Goal: Task Accomplishment & Management: Complete application form

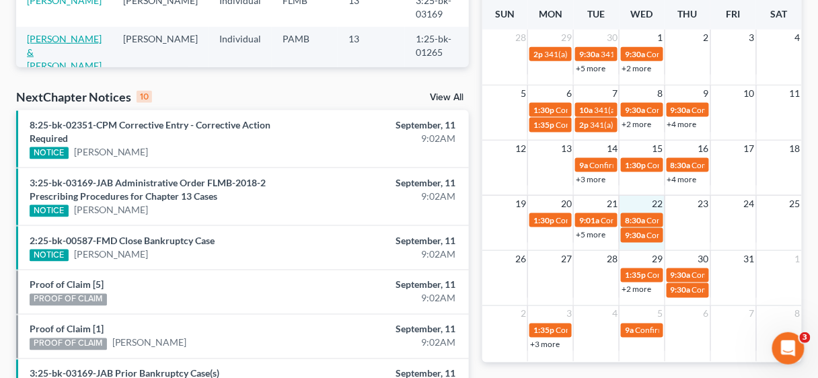
click at [67, 49] on link "[PERSON_NAME] & [PERSON_NAME]" at bounding box center [64, 52] width 75 height 38
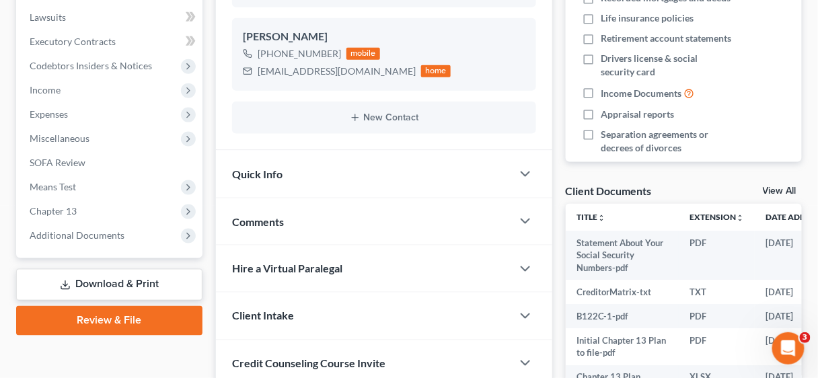
scroll to position [379, 0]
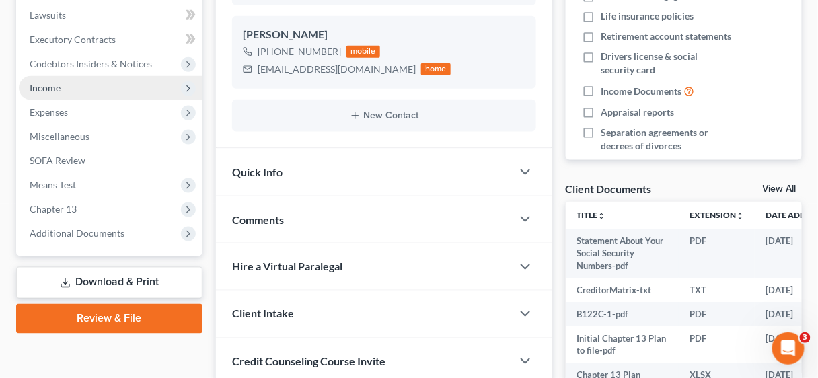
click at [43, 82] on span "Income" at bounding box center [45, 87] width 31 height 11
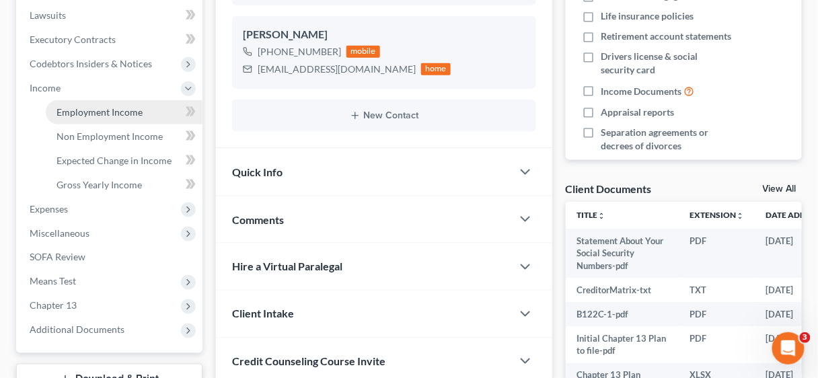
click at [100, 108] on span "Employment Income" at bounding box center [100, 111] width 86 height 11
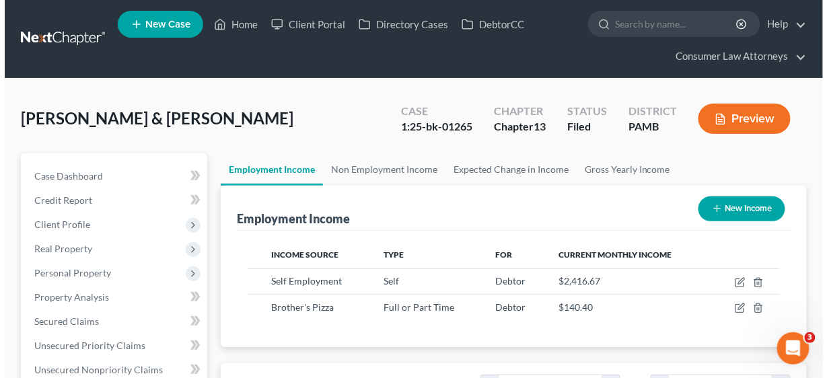
scroll to position [239, 326]
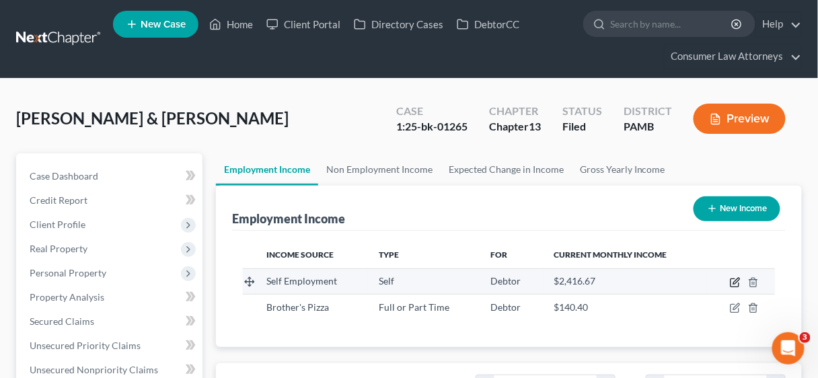
click at [733, 283] on icon "button" at bounding box center [735, 282] width 11 height 11
select select "1"
select select "39"
select select "0"
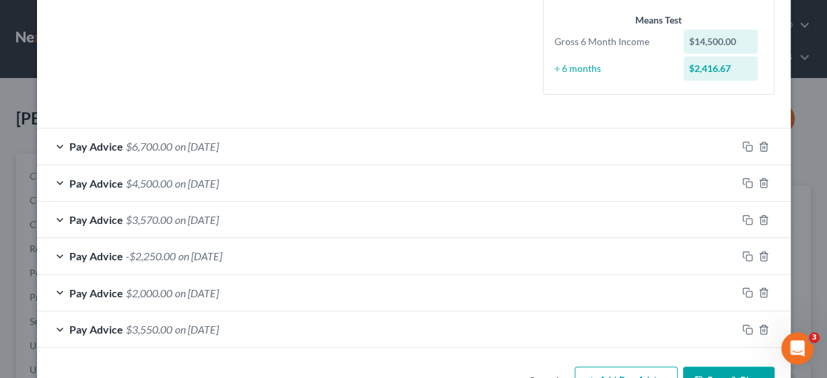
scroll to position [391, 0]
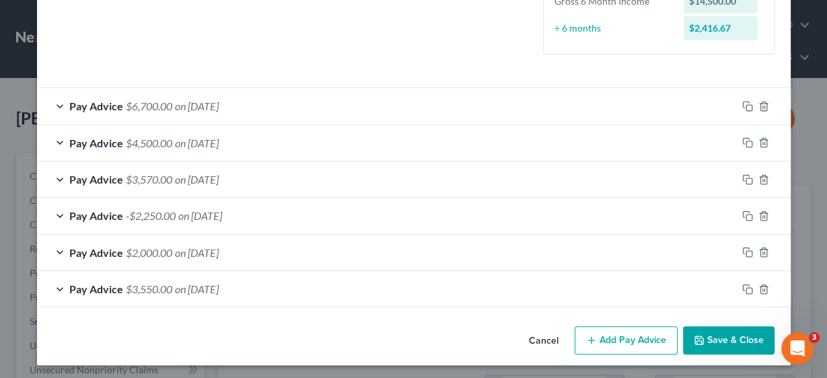
click at [639, 336] on button "Add Pay Advice" at bounding box center [626, 340] width 103 height 28
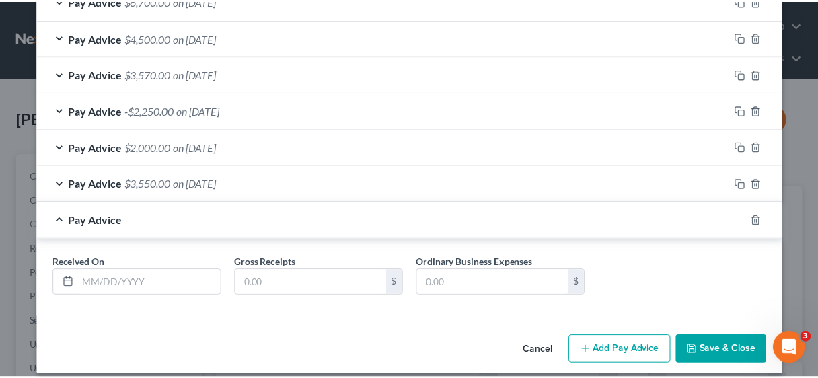
scroll to position [506, 0]
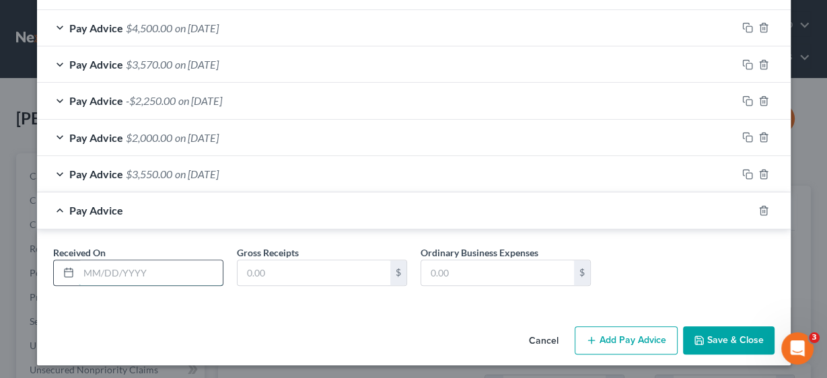
click at [183, 268] on input "text" at bounding box center [151, 273] width 144 height 26
click at [135, 268] on input "text" at bounding box center [151, 273] width 144 height 26
type input "[DATE]"
click at [258, 279] on input "text" at bounding box center [314, 273] width 153 height 26
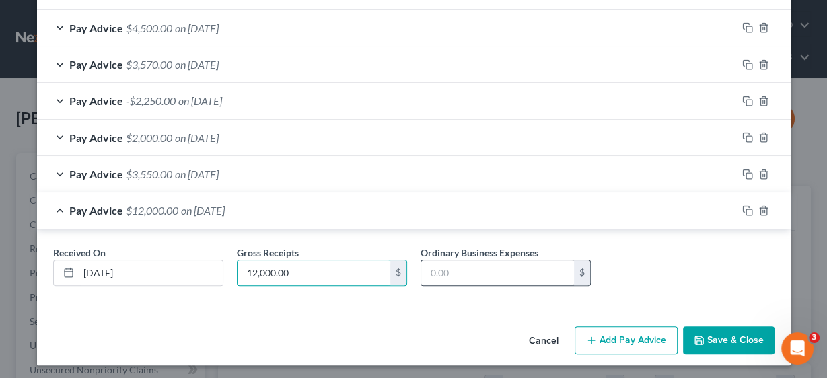
type input "12,000.00"
click at [468, 268] on input "text" at bounding box center [497, 273] width 153 height 26
type input "4,200.00"
click at [748, 340] on button "Save & Close" at bounding box center [729, 340] width 92 height 28
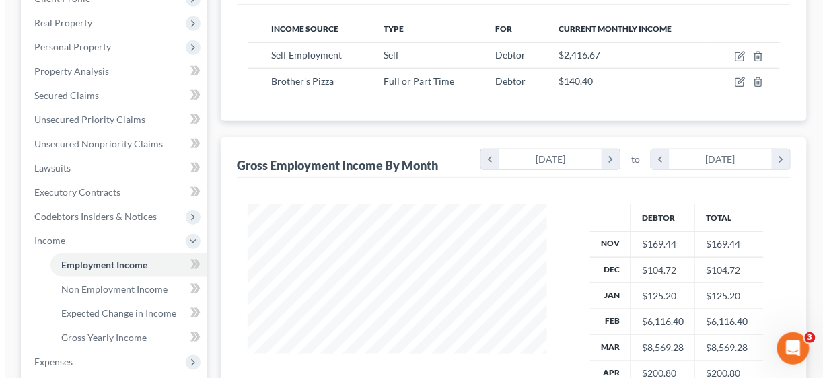
scroll to position [215, 0]
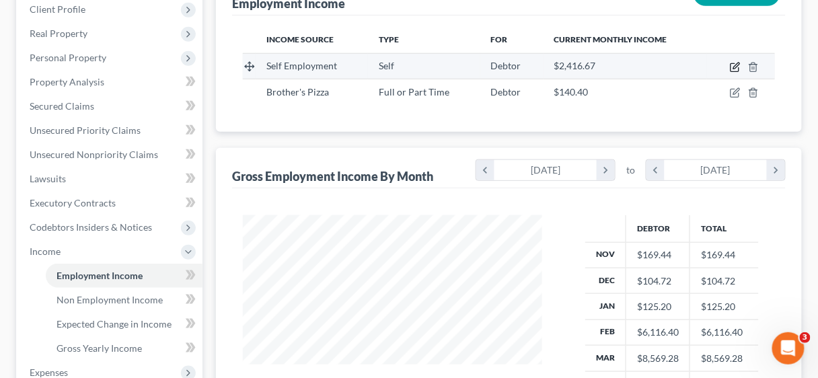
click at [733, 64] on icon "button" at bounding box center [735, 67] width 11 height 11
select select "1"
select select "39"
select select "0"
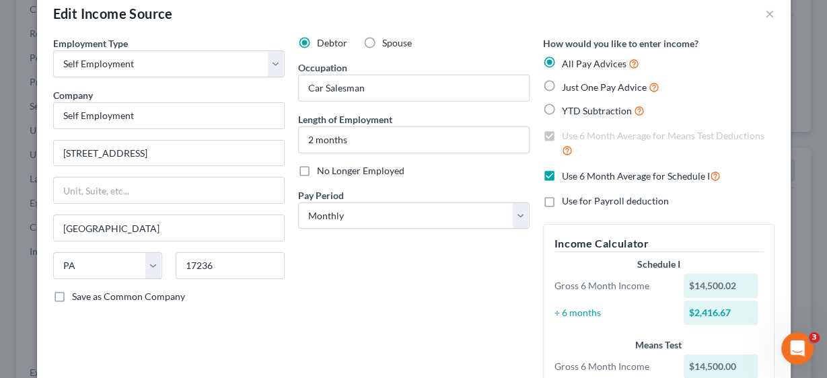
scroll to position [0, 0]
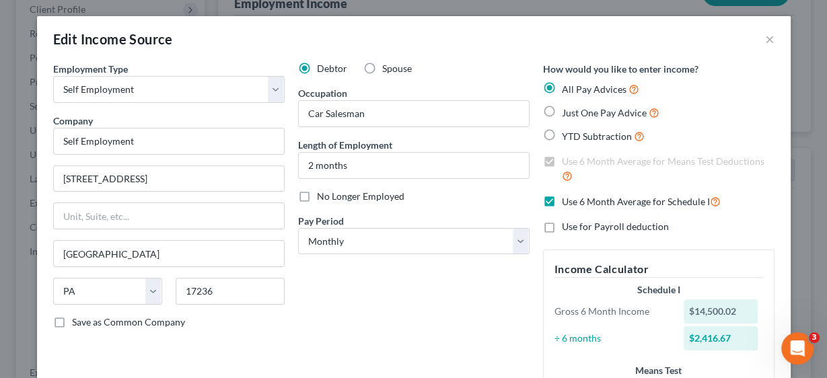
click at [562, 162] on label "Use 6 Month Average for Means Test Deductions" at bounding box center [668, 169] width 213 height 29
click at [562, 161] on label "Use 6 Month Average for Means Test Deductions" at bounding box center [668, 169] width 213 height 29
click at [562, 203] on label "Use 6 Month Average for Schedule I" at bounding box center [641, 201] width 159 height 15
click at [567, 203] on input "Use 6 Month Average for Schedule I" at bounding box center [571, 198] width 9 height 9
checkbox input "false"
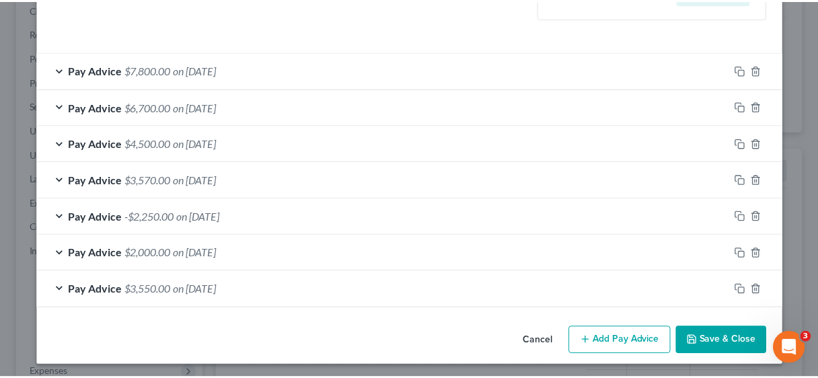
scroll to position [400, 0]
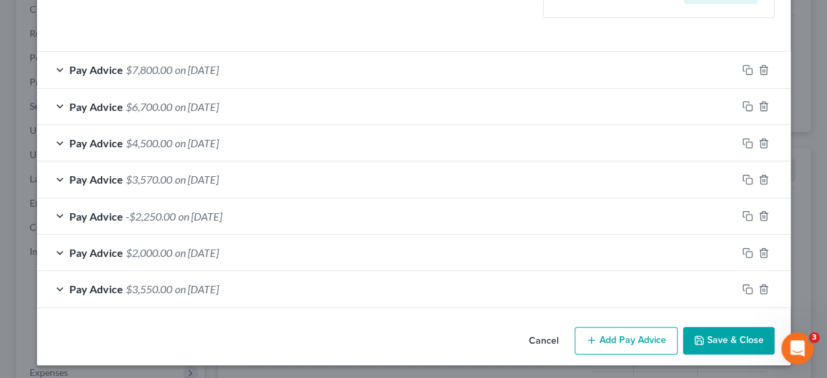
click at [723, 334] on button "Save & Close" at bounding box center [729, 341] width 92 height 28
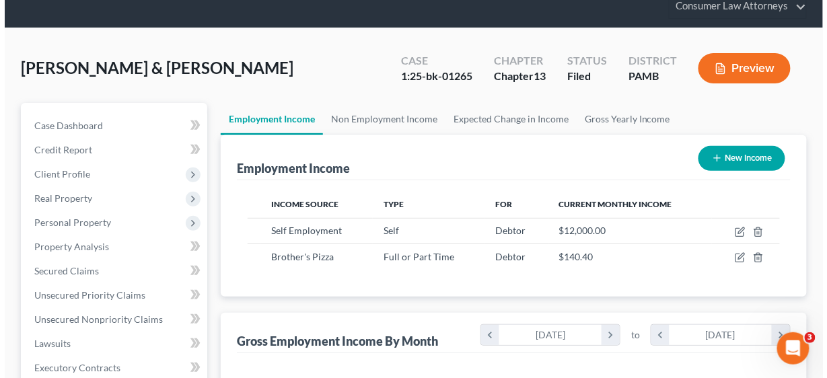
scroll to position [0, 0]
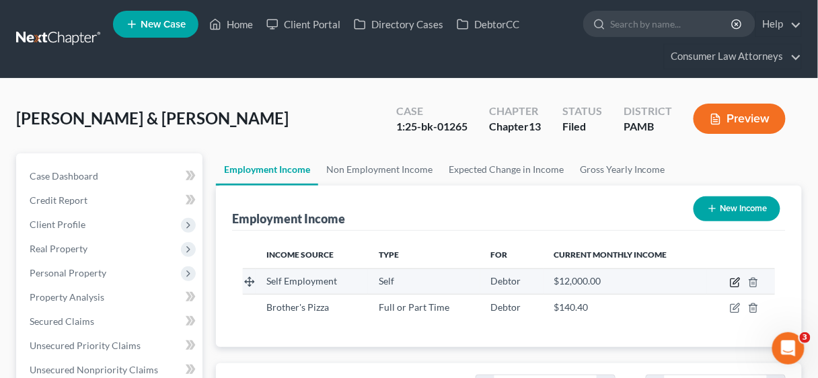
click at [735, 282] on icon "button" at bounding box center [735, 282] width 11 height 11
select select "1"
select select "39"
select select "0"
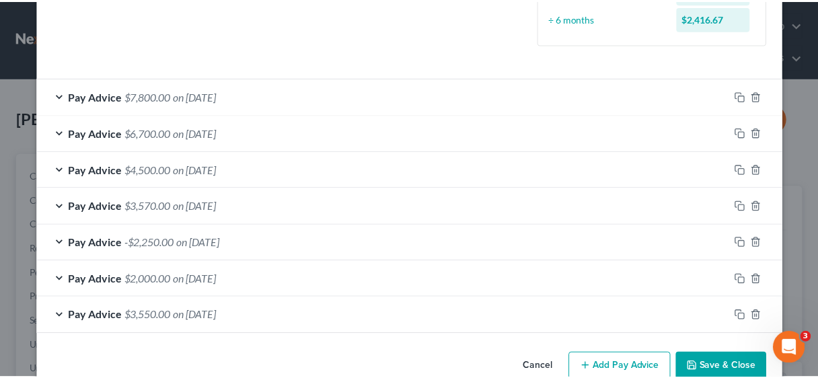
scroll to position [400, 0]
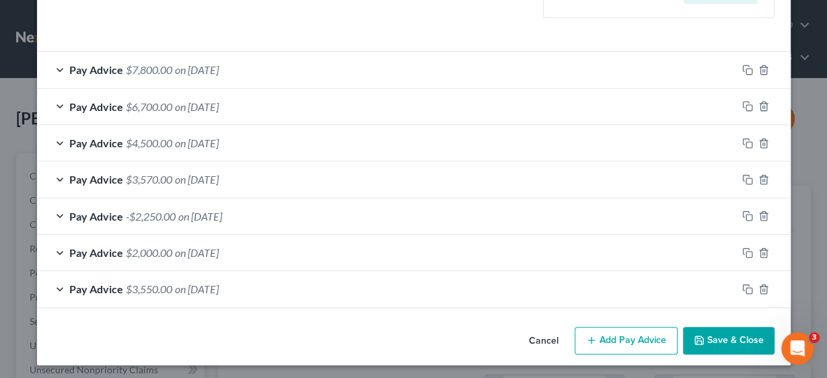
click at [715, 332] on button "Save & Close" at bounding box center [729, 341] width 92 height 28
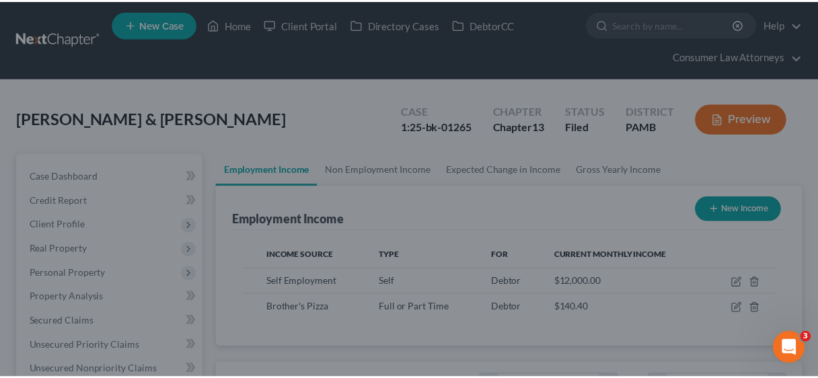
scroll to position [672673, 672585]
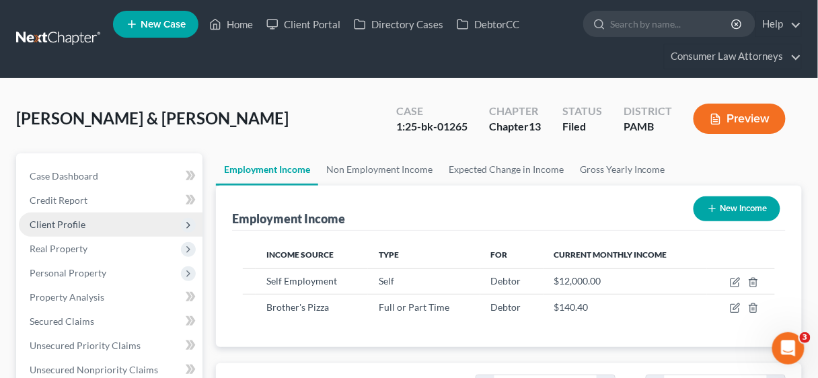
click at [54, 224] on span "Client Profile" at bounding box center [58, 224] width 56 height 11
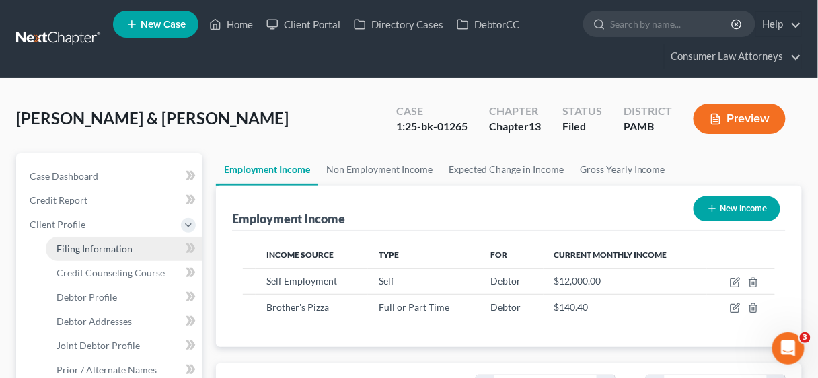
click at [92, 243] on span "Filing Information" at bounding box center [95, 248] width 76 height 11
select select "1"
select select "3"
select select "19"
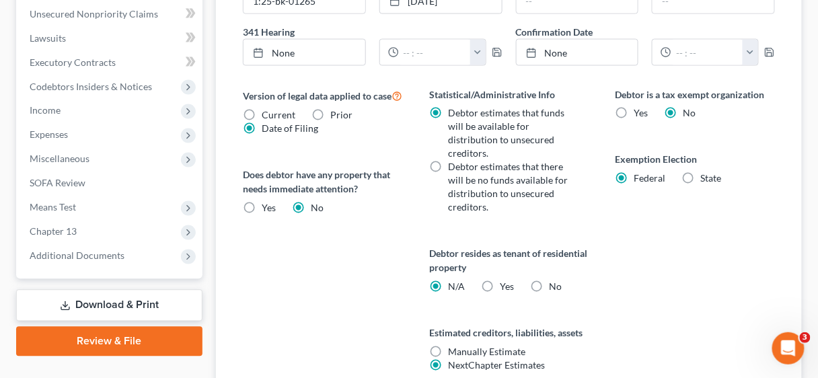
scroll to position [538, 0]
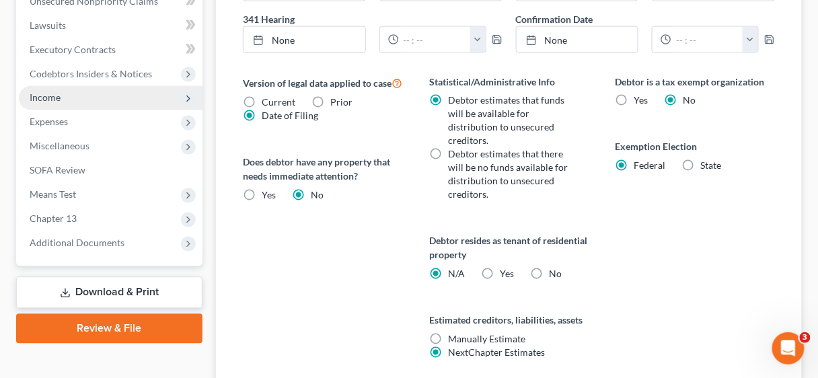
click at [67, 96] on span "Income" at bounding box center [111, 98] width 184 height 24
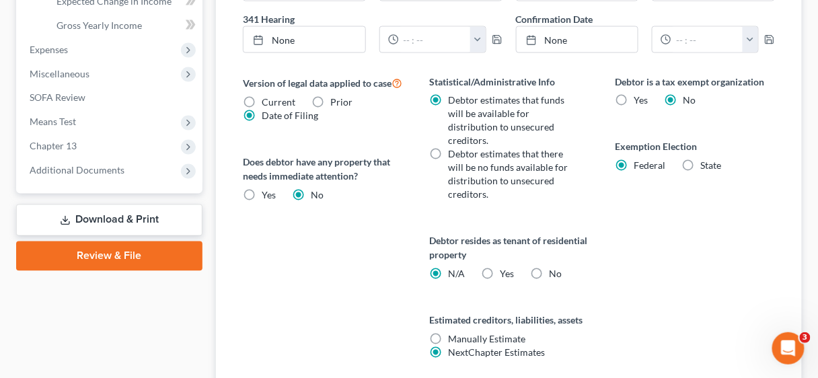
scroll to position [369, 0]
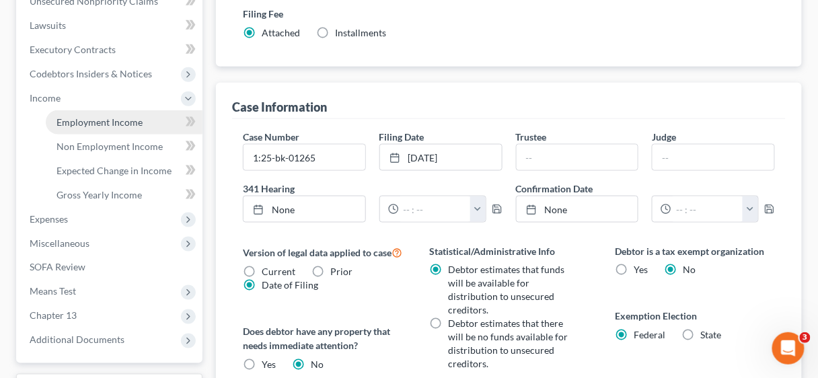
click at [115, 119] on span "Employment Income" at bounding box center [100, 121] width 86 height 11
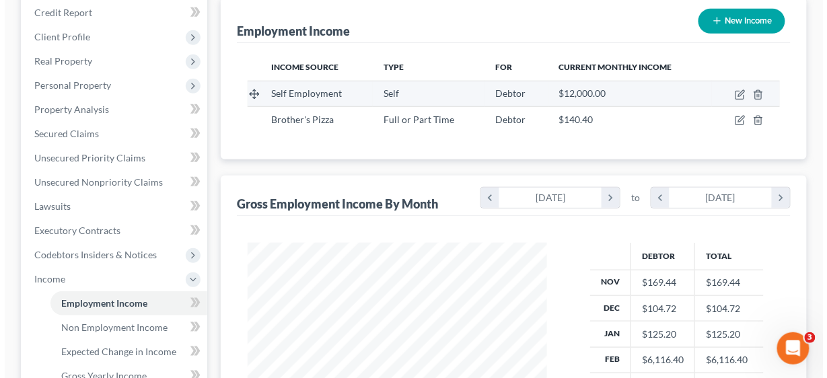
scroll to position [161, 0]
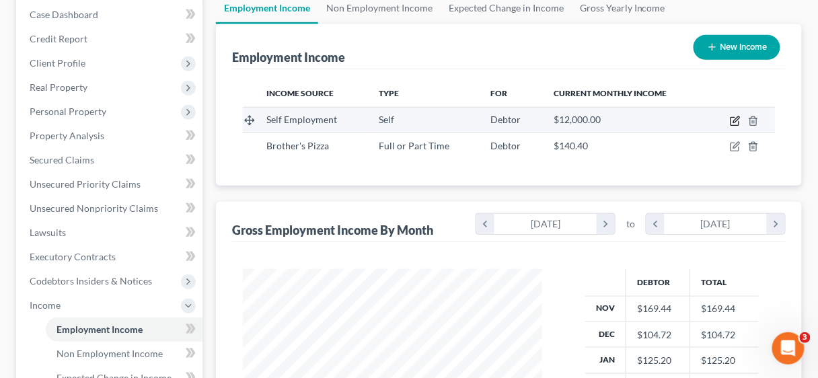
click at [735, 118] on icon "button" at bounding box center [735, 122] width 8 height 8
select select "1"
select select "39"
select select "0"
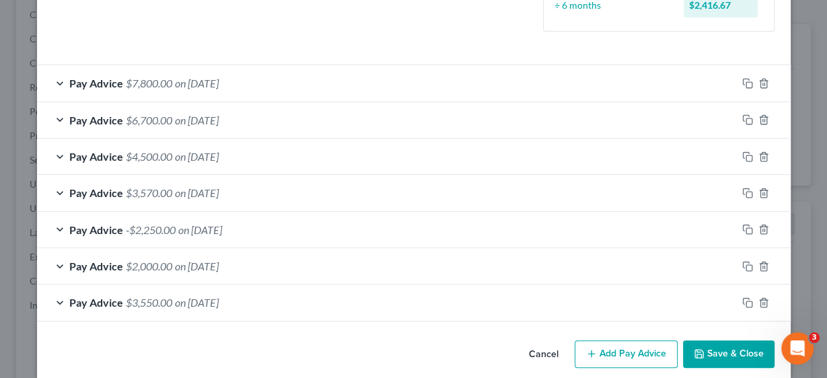
scroll to position [400, 0]
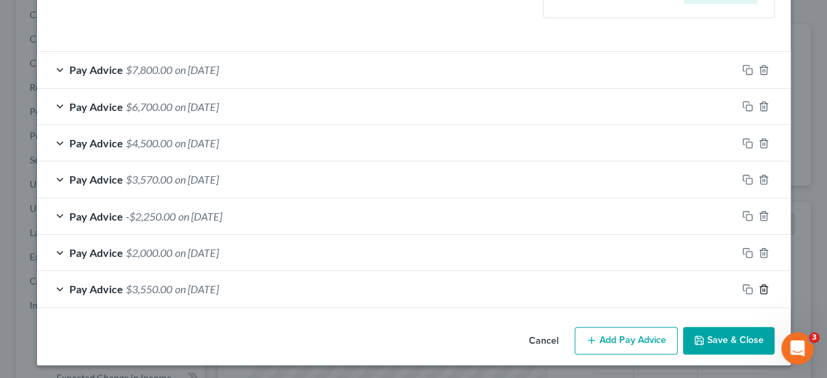
click at [758, 285] on icon "button" at bounding box center [763, 289] width 11 height 11
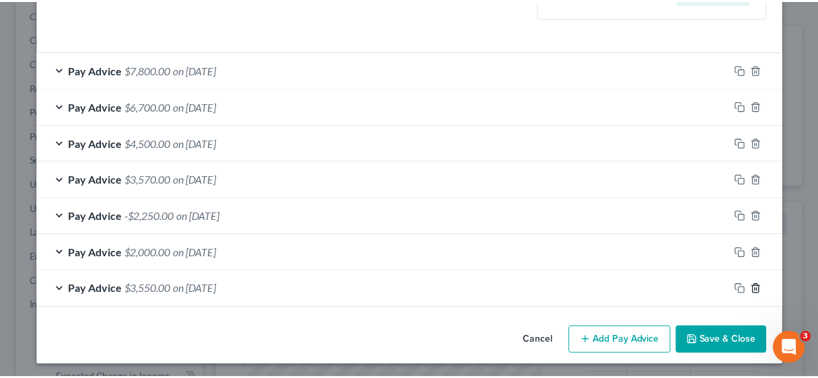
scroll to position [364, 0]
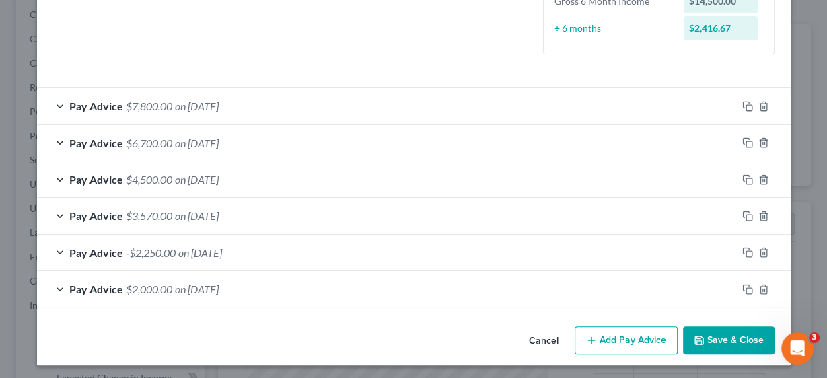
click at [711, 336] on button "Save & Close" at bounding box center [729, 340] width 92 height 28
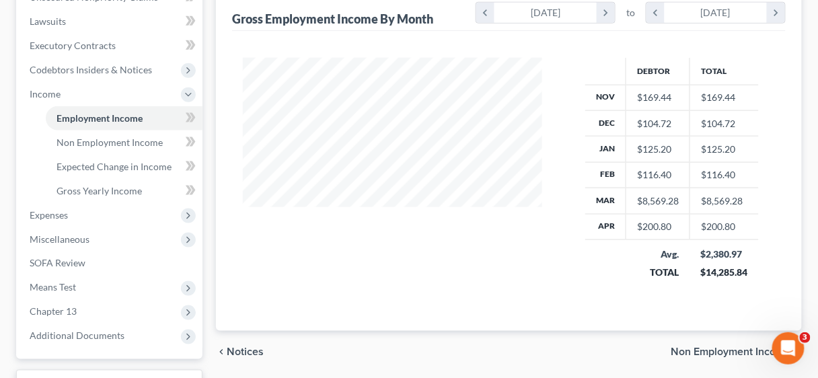
scroll to position [377, 0]
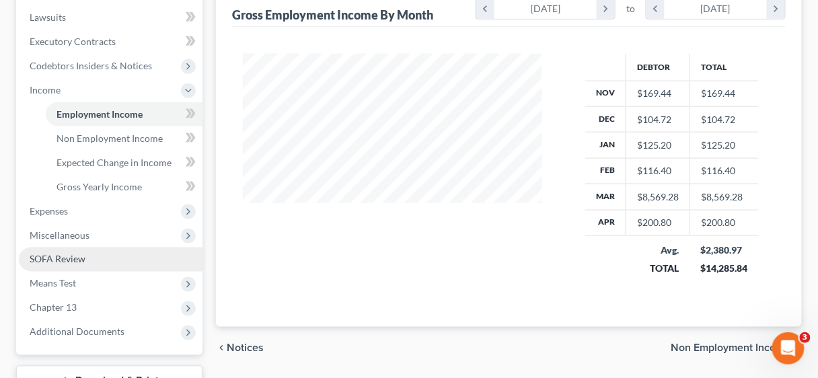
click at [62, 254] on span "SOFA Review" at bounding box center [58, 259] width 56 height 11
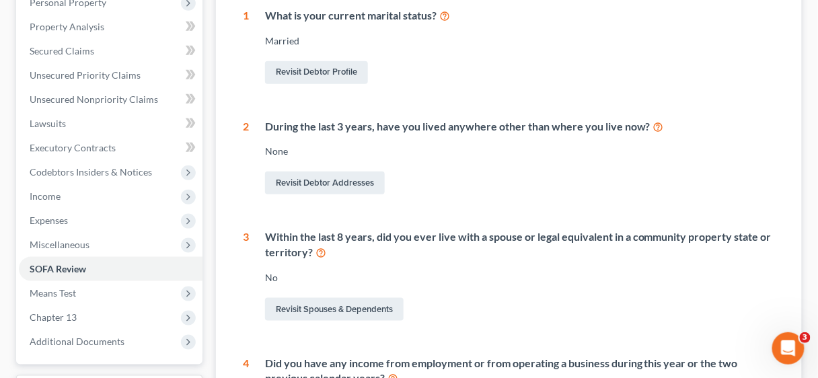
scroll to position [377, 0]
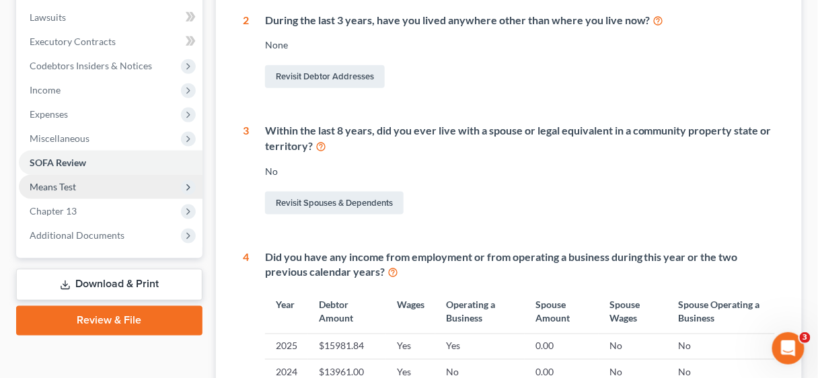
click at [46, 185] on span "Means Test" at bounding box center [53, 186] width 46 height 11
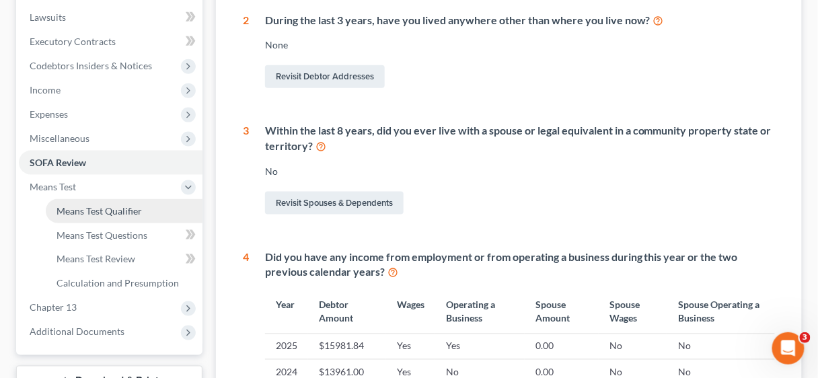
click at [101, 203] on link "Means Test Qualifier" at bounding box center [124, 211] width 157 height 24
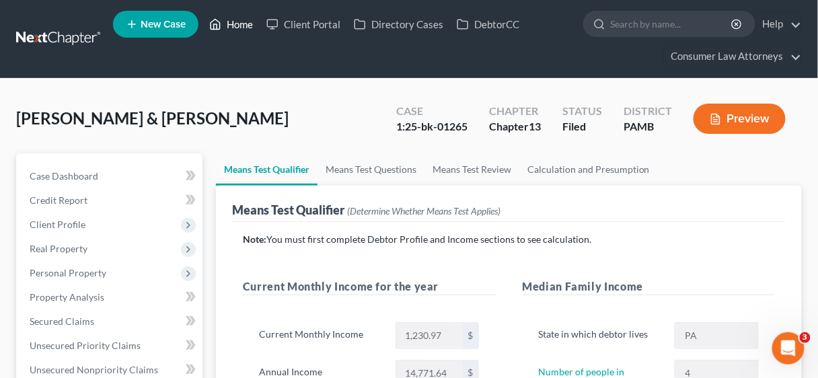
click at [246, 27] on link "Home" at bounding box center [231, 24] width 57 height 24
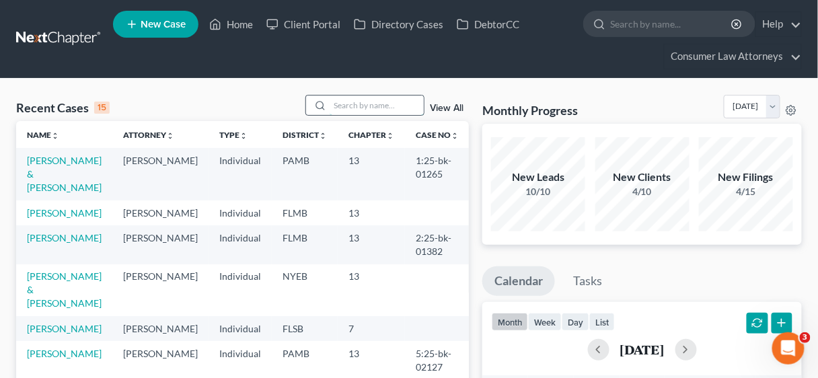
click at [359, 110] on input "search" at bounding box center [377, 106] width 94 height 20
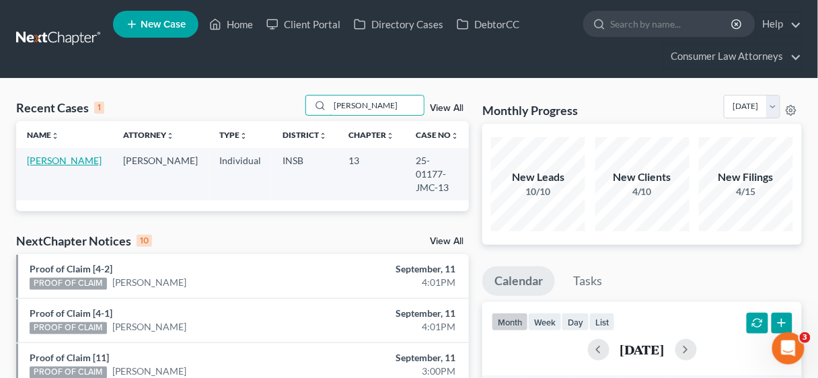
type input "[PERSON_NAME]"
click at [42, 164] on link "[PERSON_NAME]" at bounding box center [64, 160] width 75 height 11
select select "27"
select select "6"
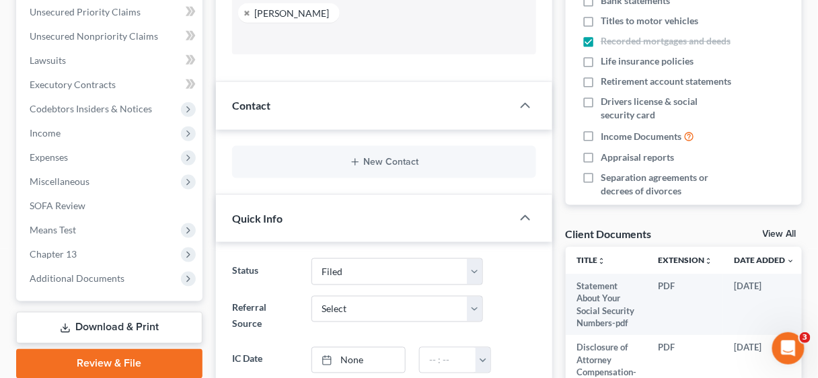
scroll to position [484, 0]
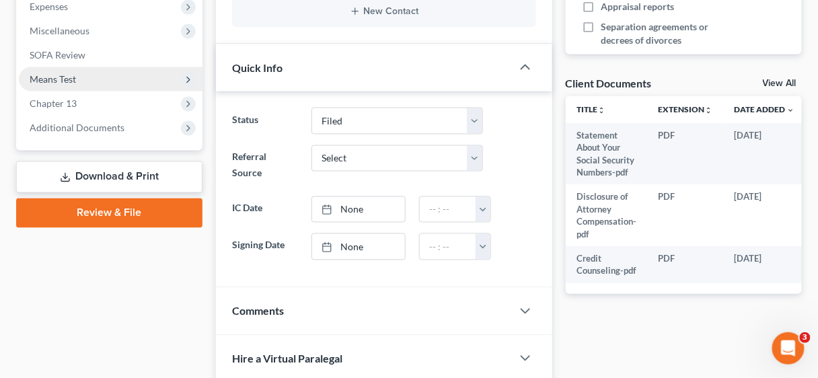
click at [68, 83] on span "Means Test" at bounding box center [53, 78] width 46 height 11
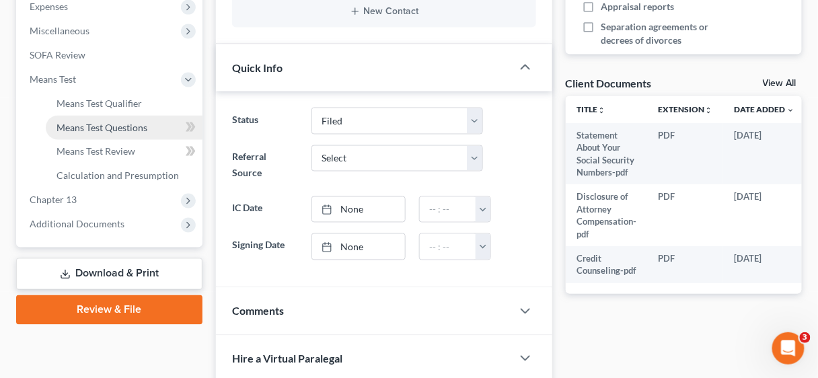
click at [99, 120] on link "Means Test Questions" at bounding box center [124, 128] width 157 height 24
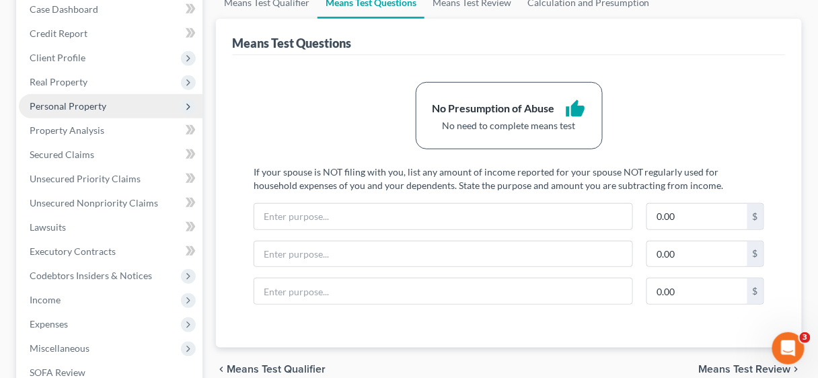
scroll to position [108, 0]
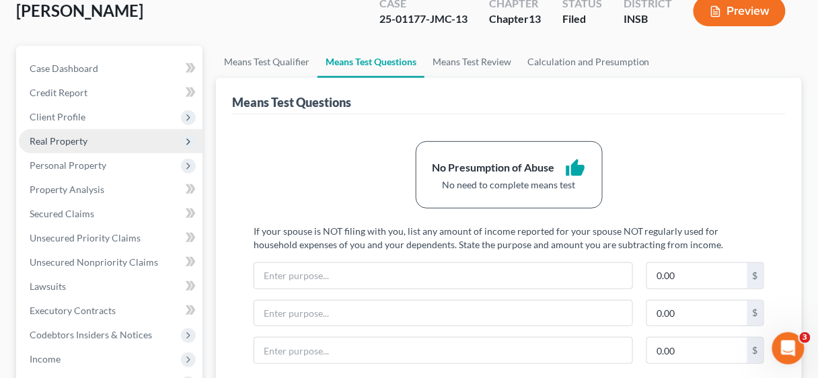
click at [63, 145] on span "Real Property" at bounding box center [59, 140] width 58 height 11
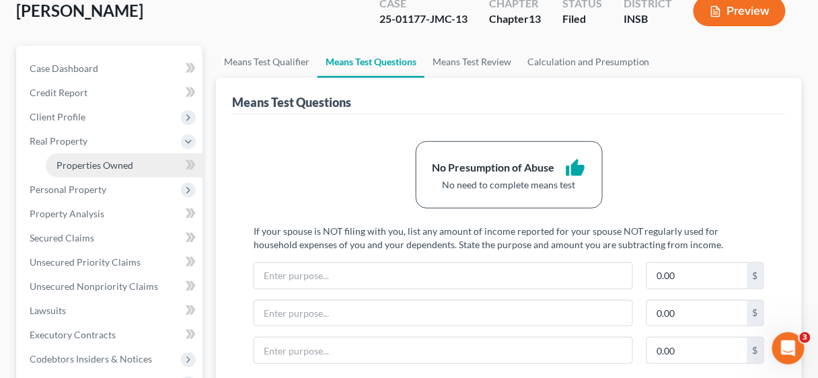
click at [76, 164] on span "Properties Owned" at bounding box center [95, 164] width 77 height 11
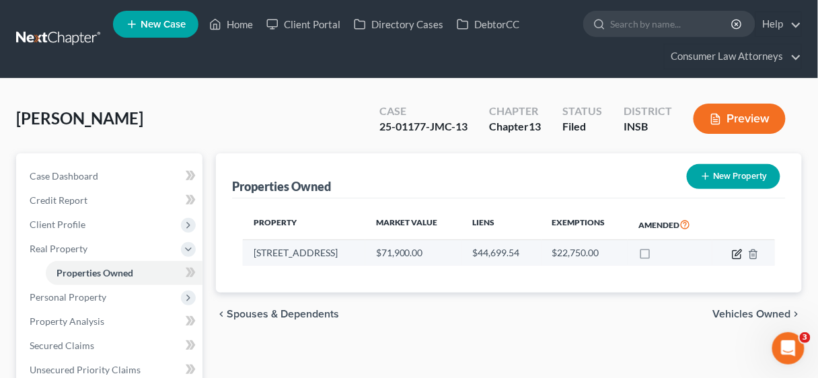
click at [733, 253] on icon "button" at bounding box center [737, 254] width 8 height 8
select select "15"
select select "0"
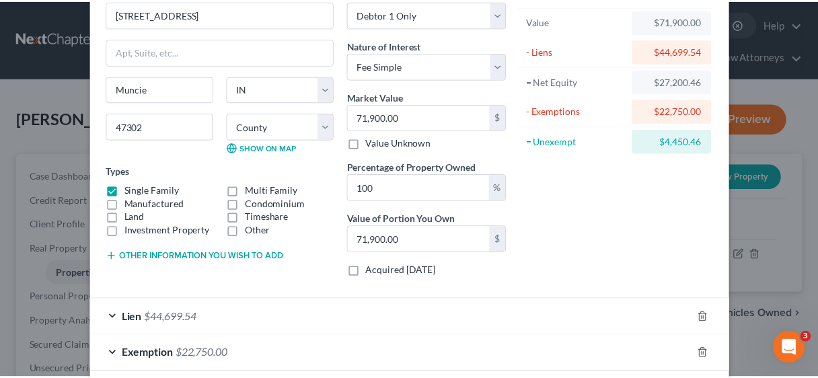
scroll to position [140, 0]
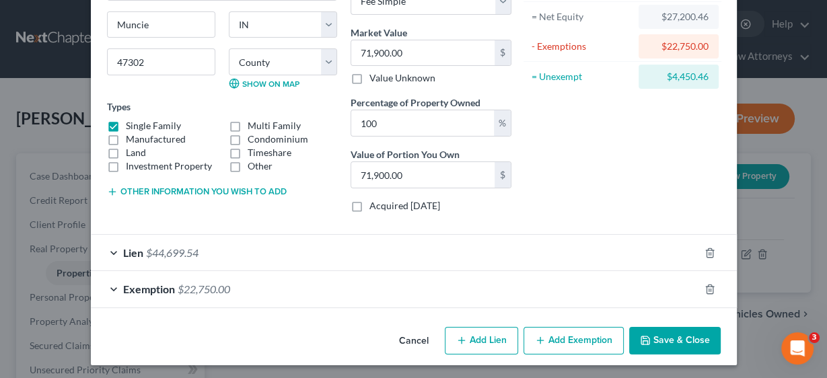
click at [661, 334] on button "Save & Close" at bounding box center [675, 341] width 92 height 28
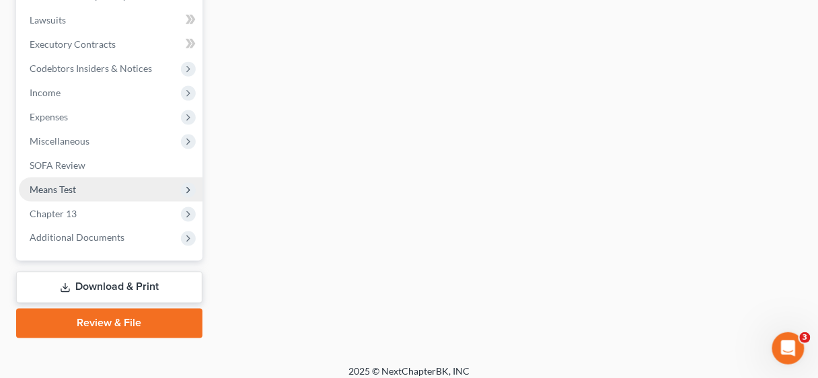
scroll to position [408, 0]
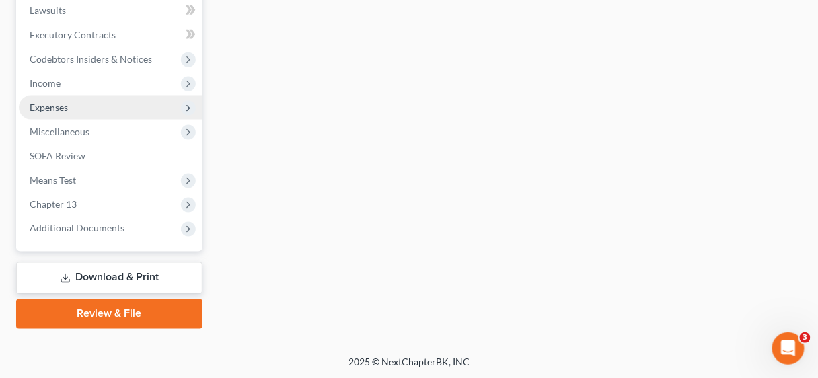
click at [59, 108] on span "Expenses" at bounding box center [49, 107] width 38 height 11
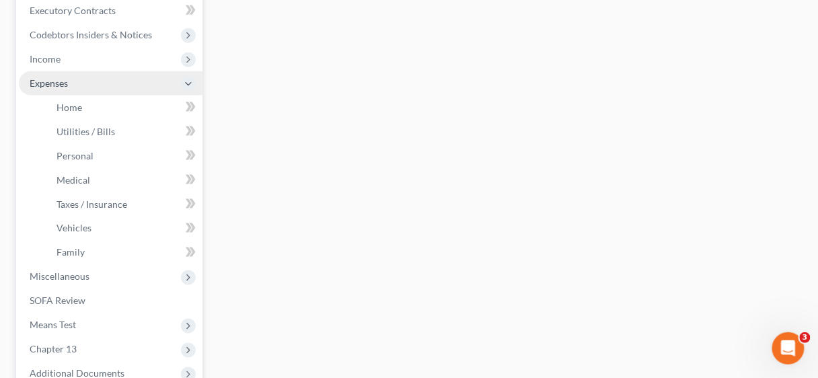
scroll to position [384, 0]
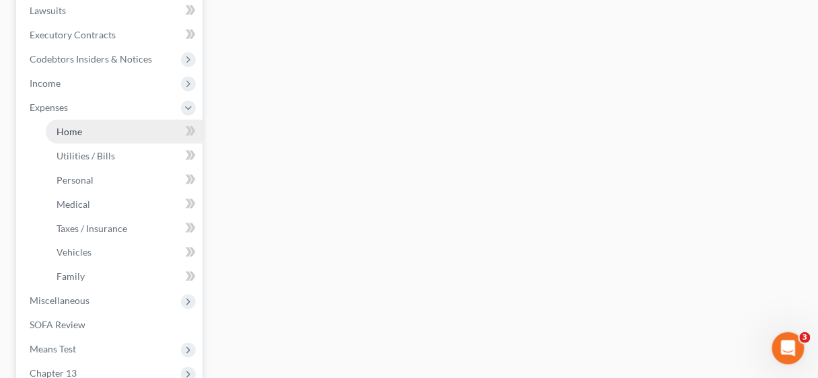
click at [73, 132] on span "Home" at bounding box center [70, 131] width 26 height 11
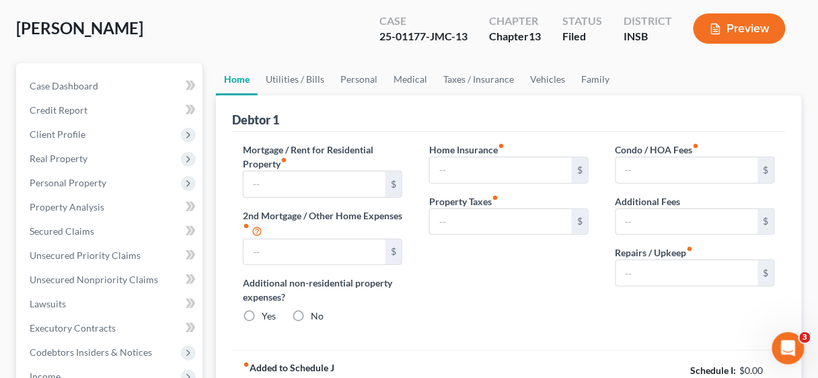
type input "0.00"
radio input "true"
type input "100.00"
type input "54.00"
type input "0.00"
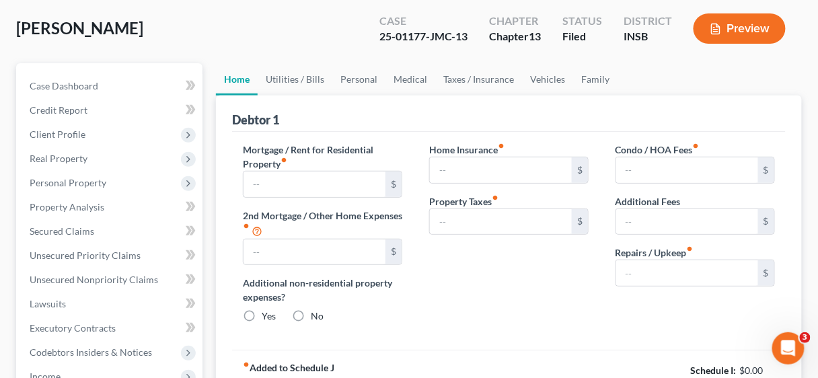
type input "0.00"
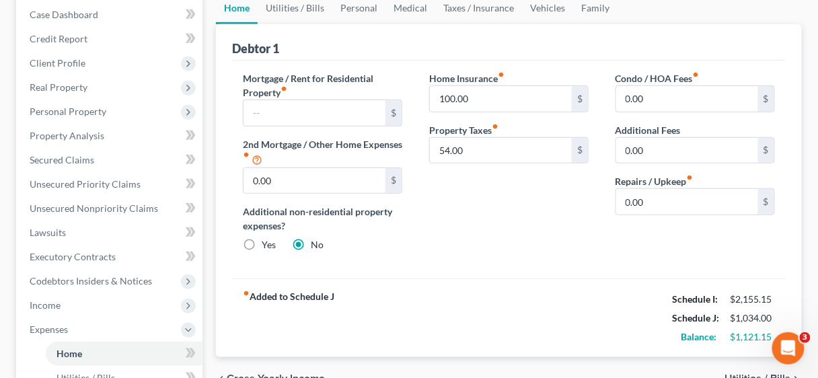
scroll to position [108, 0]
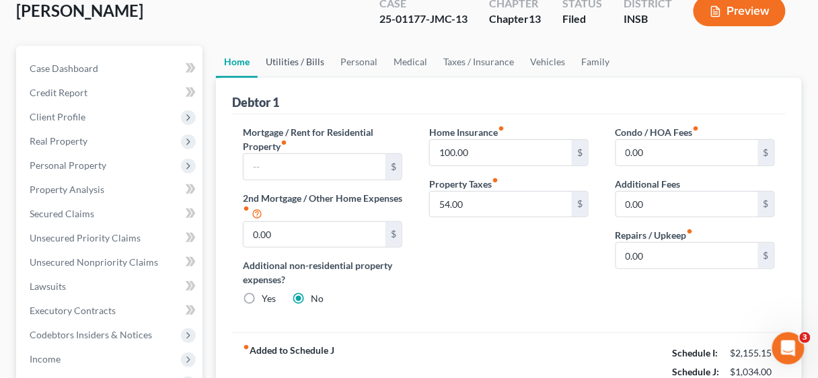
click at [295, 61] on link "Utilities / Bills" at bounding box center [295, 62] width 75 height 32
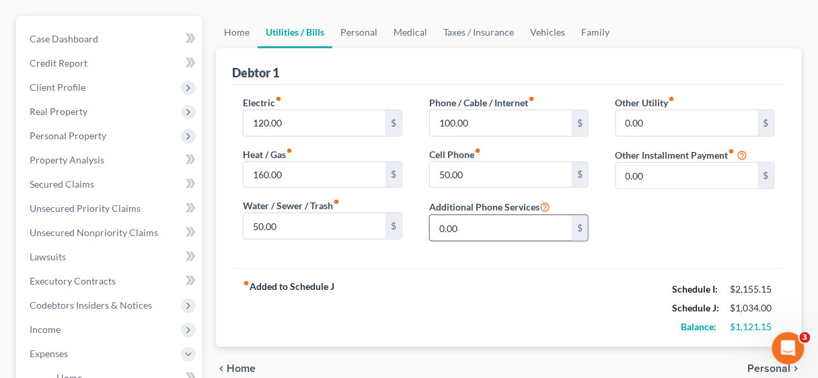
scroll to position [161, 0]
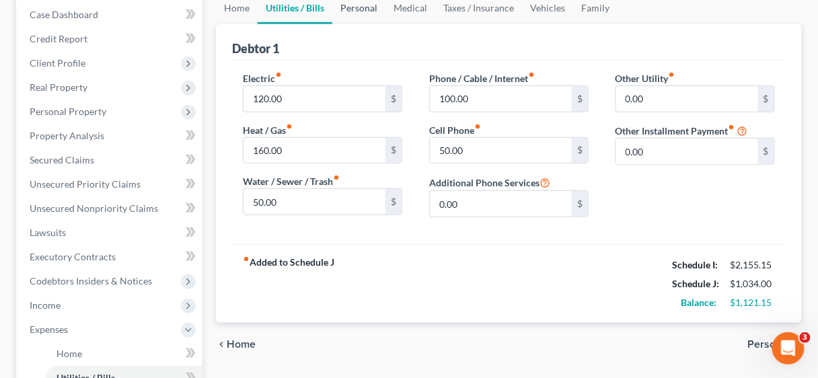
click at [356, 6] on link "Personal" at bounding box center [358, 8] width 53 height 32
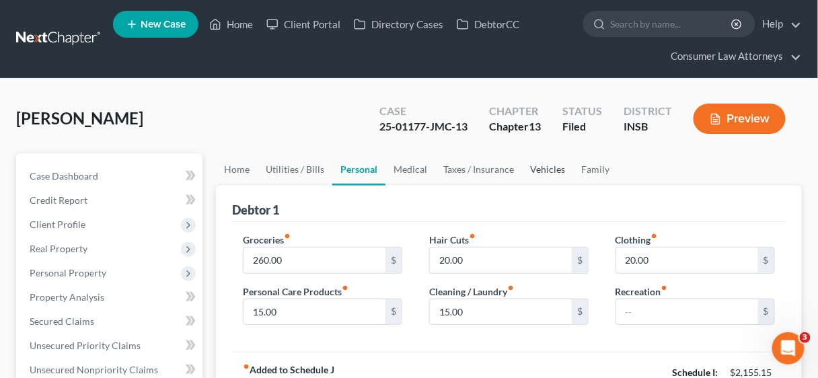
scroll to position [54, 0]
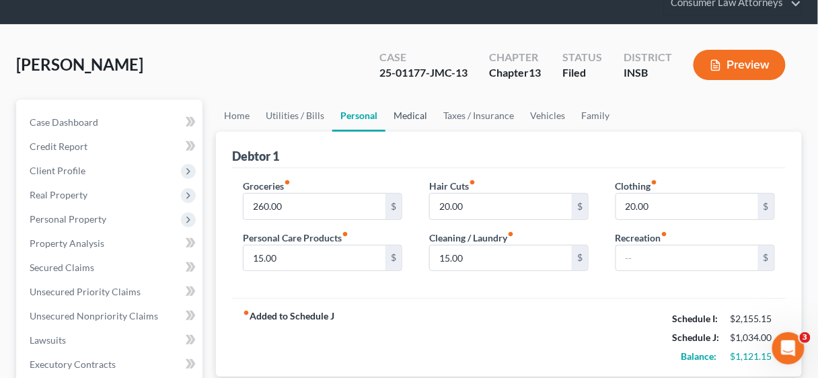
click at [406, 113] on link "Medical" at bounding box center [411, 116] width 50 height 32
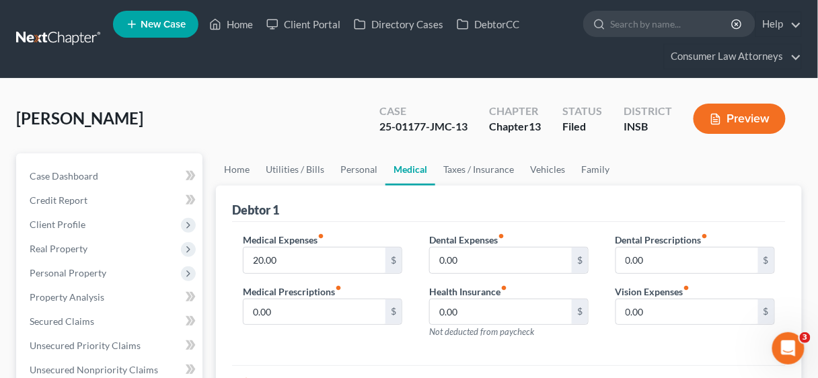
scroll to position [54, 0]
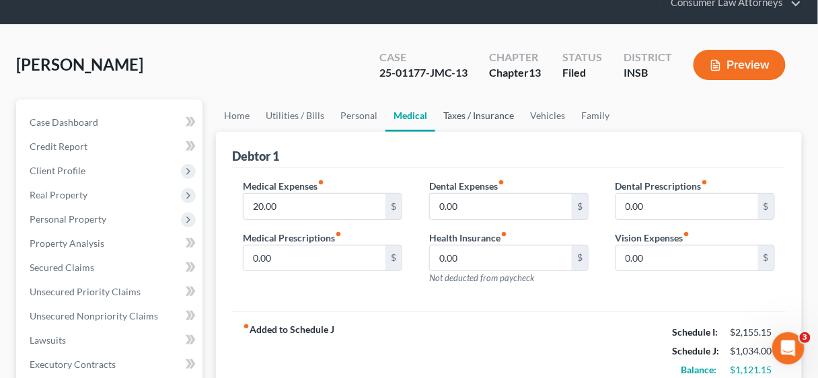
click at [480, 112] on link "Taxes / Insurance" at bounding box center [478, 116] width 87 height 32
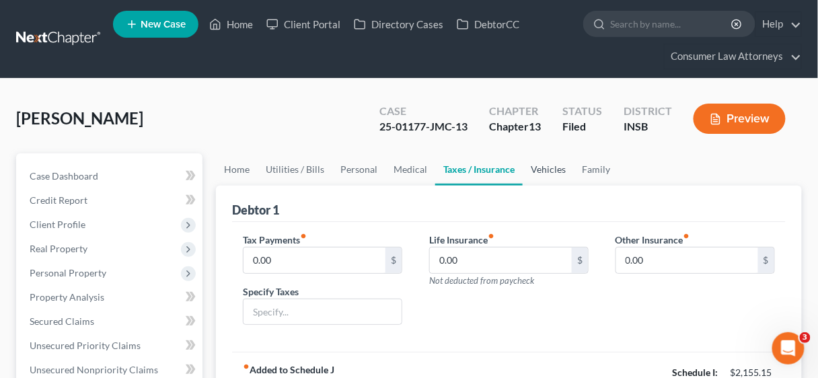
click at [554, 162] on link "Vehicles" at bounding box center [548, 169] width 51 height 32
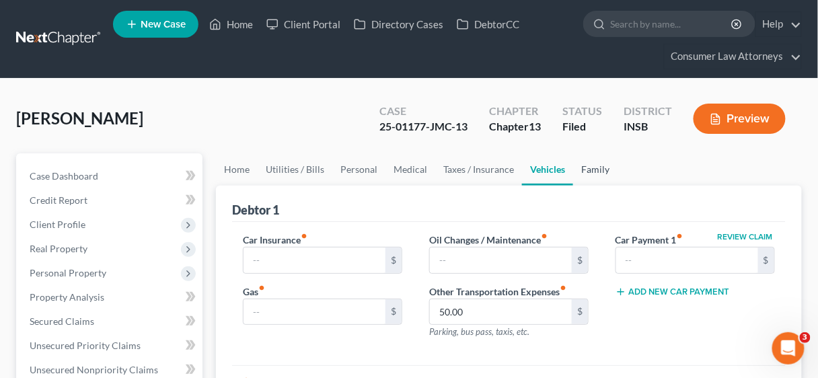
click at [589, 168] on link "Family" at bounding box center [595, 169] width 44 height 32
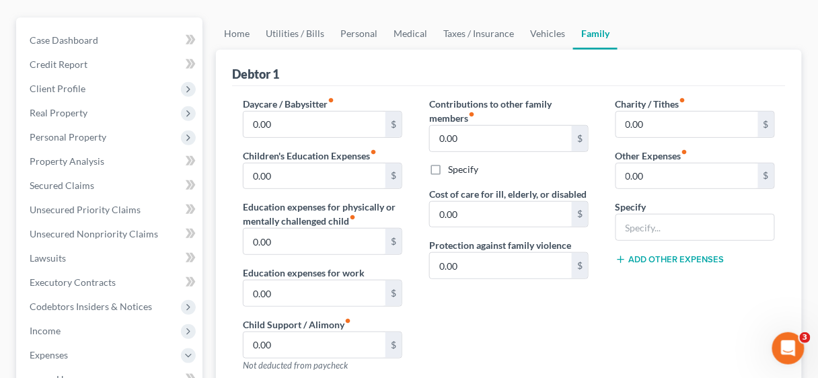
scroll to position [161, 0]
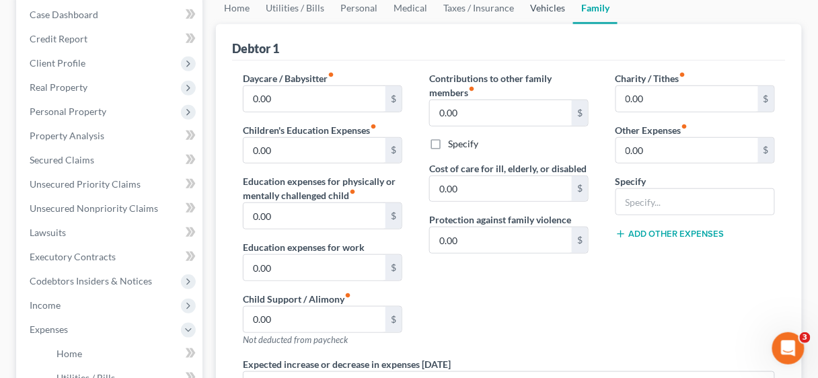
click at [536, 5] on link "Vehicles" at bounding box center [547, 8] width 51 height 32
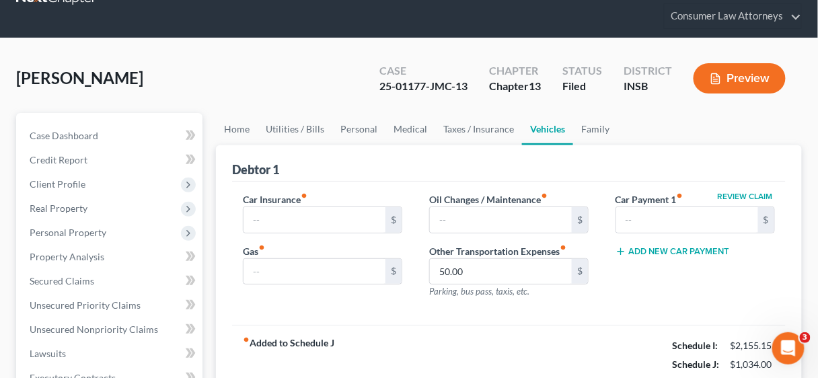
scroll to position [108, 0]
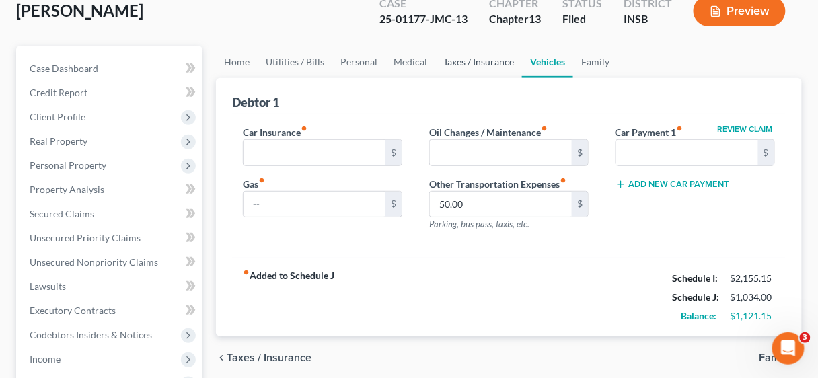
click at [472, 58] on link "Taxes / Insurance" at bounding box center [478, 62] width 87 height 32
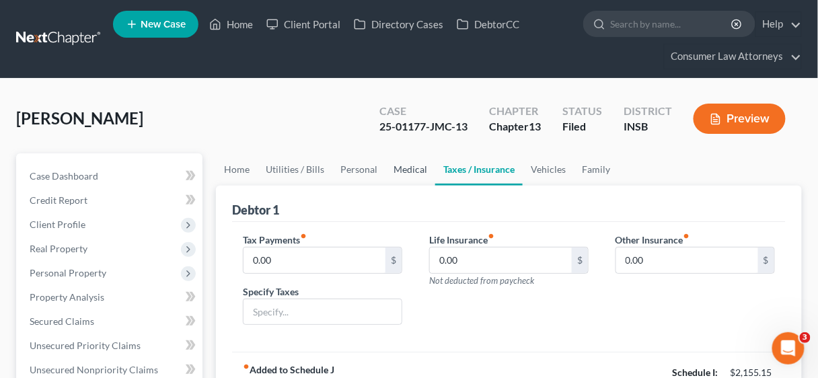
click at [412, 164] on link "Medical" at bounding box center [411, 169] width 50 height 32
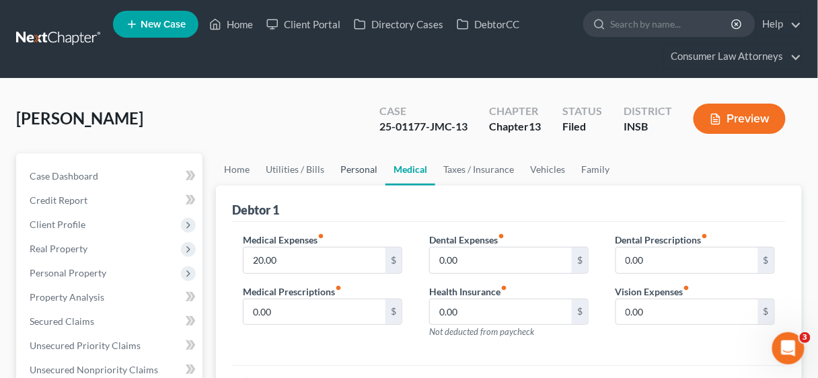
click at [357, 170] on link "Personal" at bounding box center [358, 169] width 53 height 32
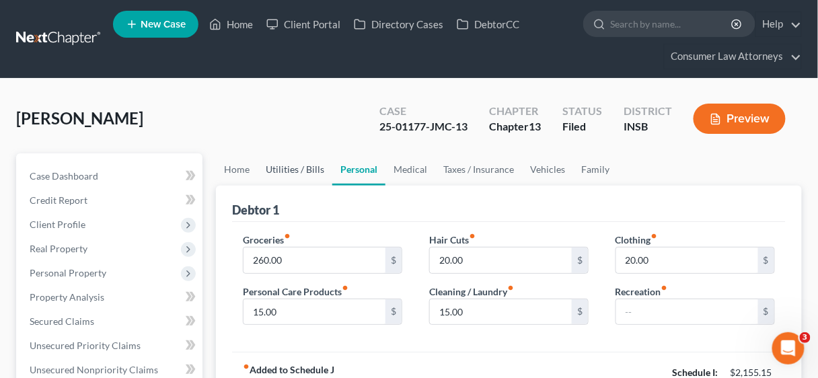
click at [304, 164] on link "Utilities / Bills" at bounding box center [295, 169] width 75 height 32
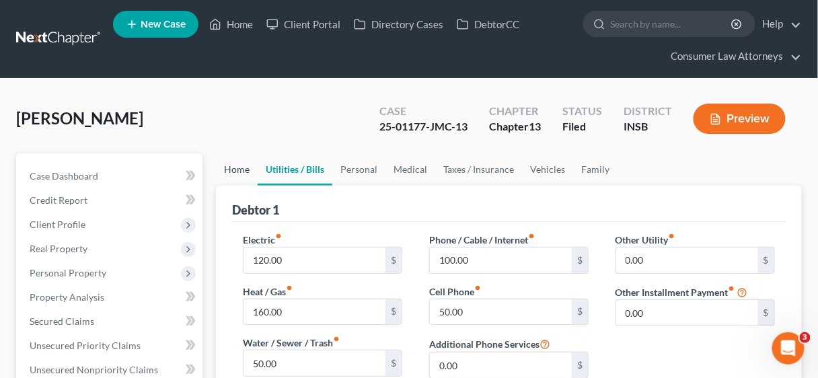
click at [234, 162] on link "Home" at bounding box center [237, 169] width 42 height 32
